Goal: Find contact information: Find contact information

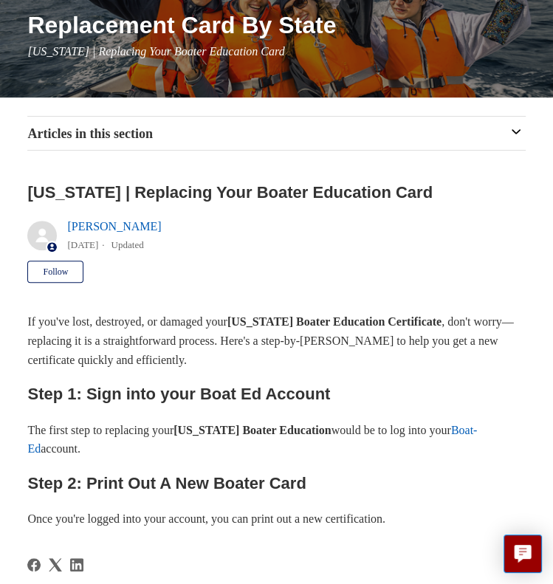
scroll to position [201, 0]
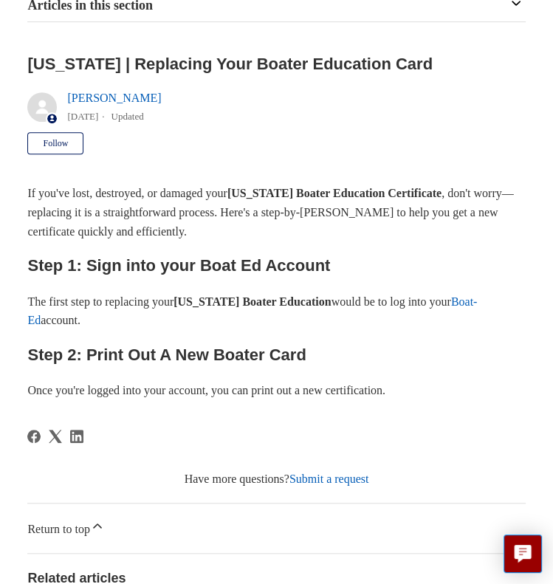
click at [477, 299] on link "Boat-Ed" at bounding box center [252, 311] width 450 height 32
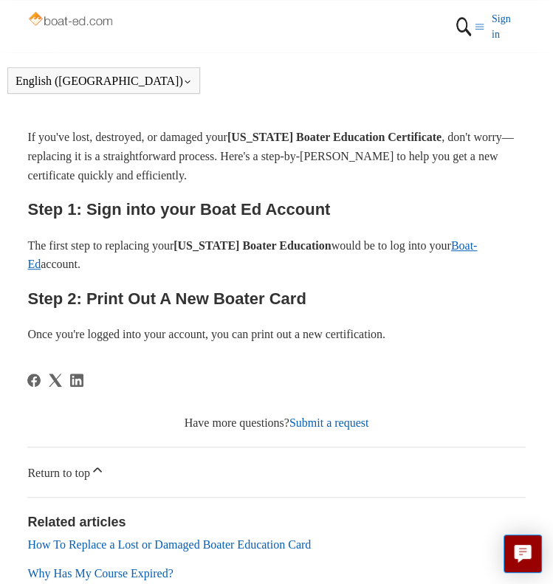
scroll to position [273, 0]
click at [263, 285] on div "If you've lost, destroyed, or damaged your [US_STATE] Boater Education Certific…" at bounding box center [276, 236] width 498 height 216
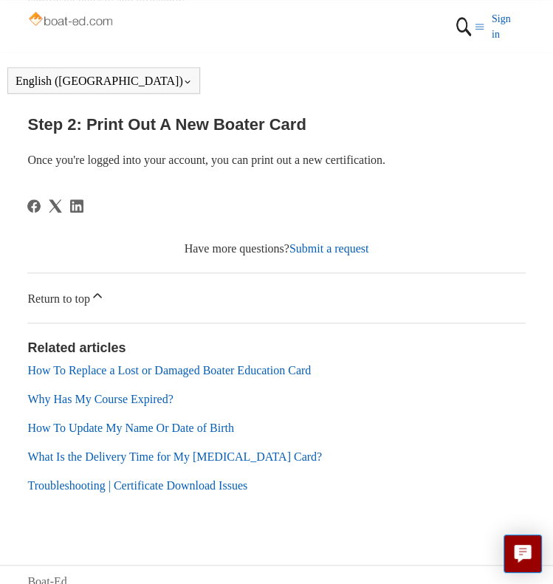
scroll to position [515, 0]
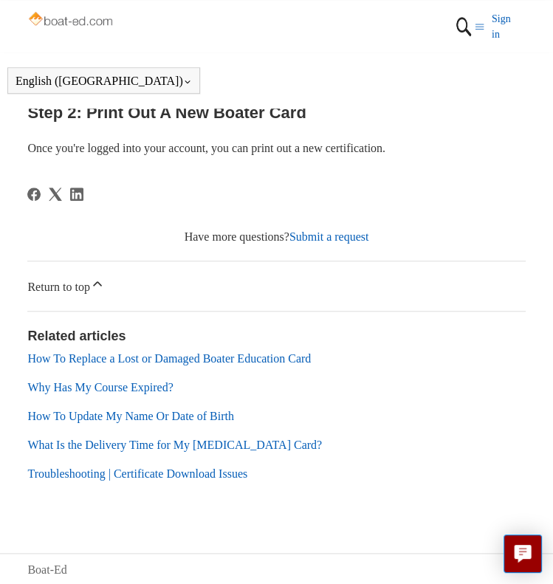
click at [322, 236] on link "Submit a request" at bounding box center [330, 236] width 80 height 13
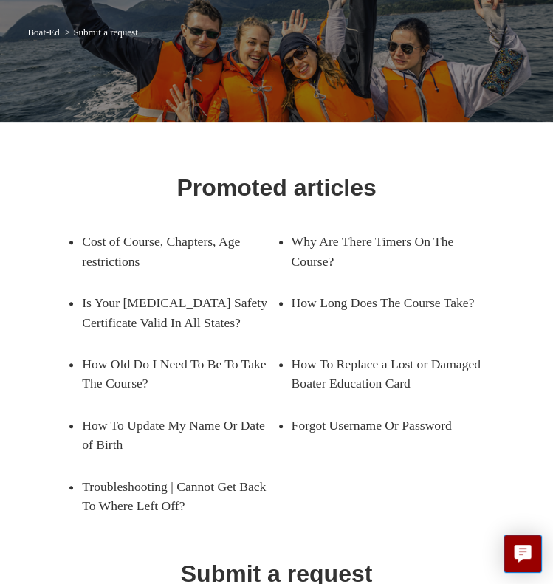
scroll to position [287, 0]
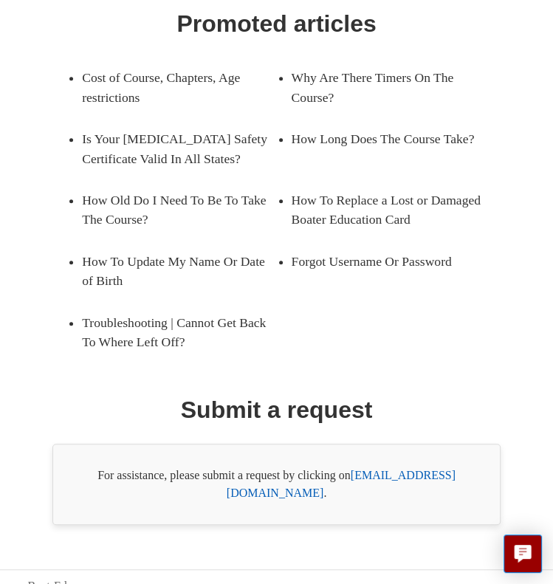
drag, startPoint x: 362, startPoint y: 474, endPoint x: 325, endPoint y: 415, distance: 69.1
click at [325, 415] on h1 "Submit a request" at bounding box center [277, 409] width 192 height 35
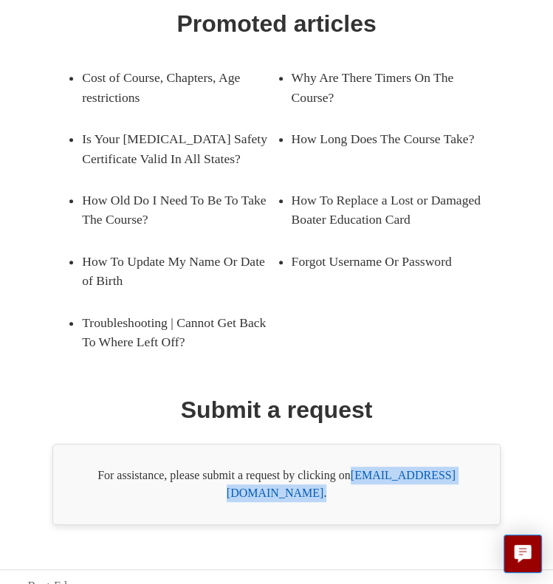
drag, startPoint x: 485, startPoint y: 472, endPoint x: 355, endPoint y: 467, distance: 130.1
click at [355, 467] on div "For assistance, please submit a request by clicking on [EMAIL_ADDRESS][DOMAIN_N…" at bounding box center [276, 484] width 448 height 81
copy div "[EMAIL_ADDRESS][DOMAIN_NAME] ."
